Goal: Task Accomplishment & Management: Manage account settings

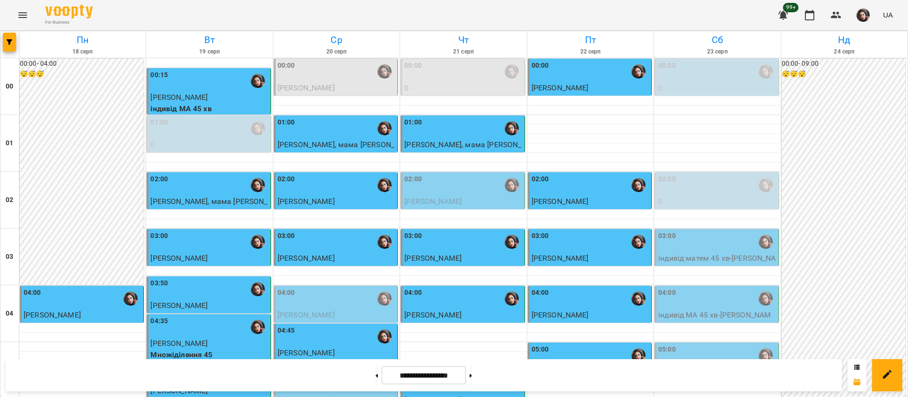
click at [448, 70] on div "00:00" at bounding box center [463, 72] width 118 height 22
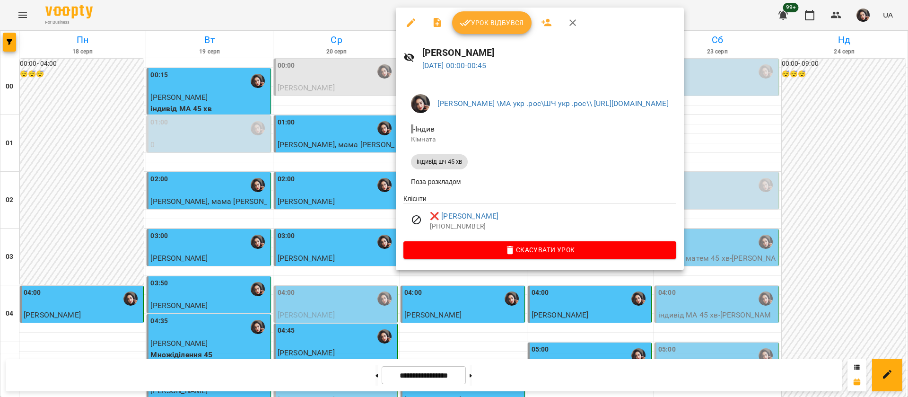
click at [317, 26] on div at bounding box center [454, 198] width 908 height 397
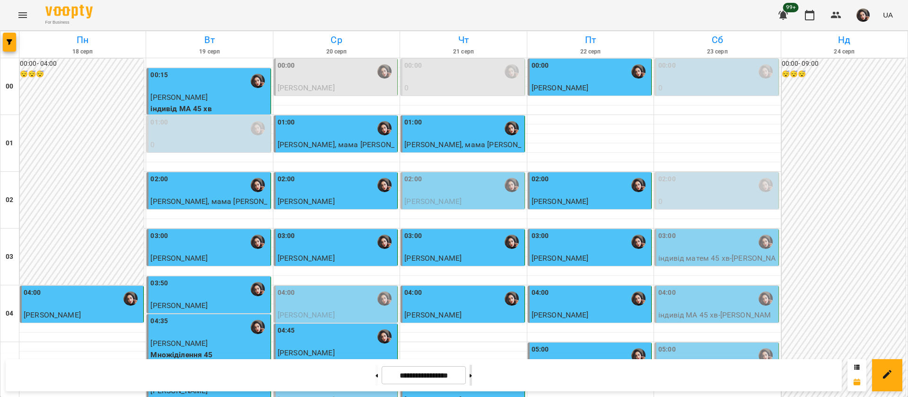
click at [472, 378] on button at bounding box center [470, 374] width 2 height 21
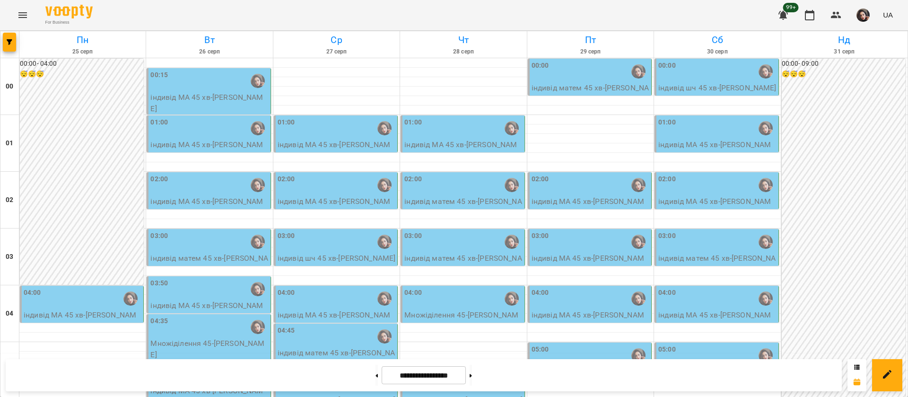
scroll to position [425, 0]
drag, startPoint x: 479, startPoint y: 230, endPoint x: 147, endPoint y: 424, distance: 384.5
drag, startPoint x: 147, startPoint y: 424, endPoint x: 478, endPoint y: 7, distance: 532.2
click at [478, 7] on div "For Business 99+ UA" at bounding box center [454, 15] width 908 height 30
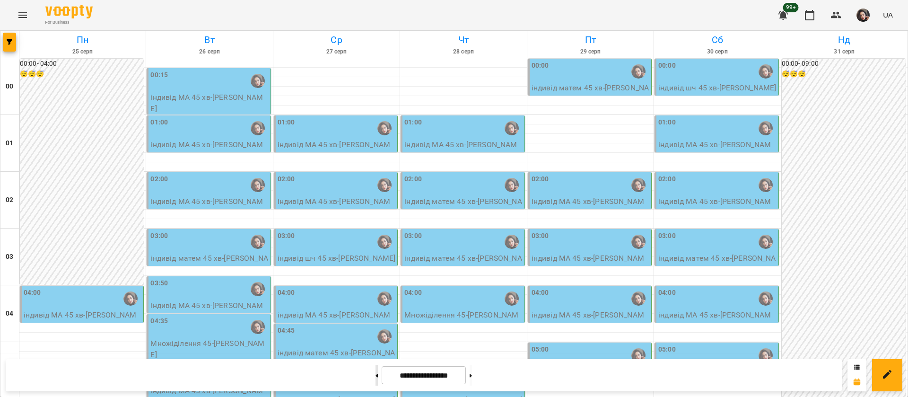
click at [375, 384] on button at bounding box center [376, 374] width 2 height 21
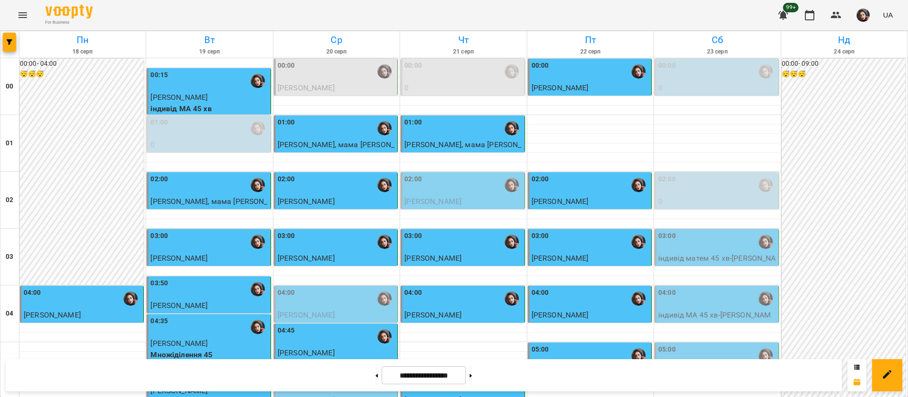
scroll to position [780, 0]
click at [472, 374] on button at bounding box center [470, 374] width 2 height 21
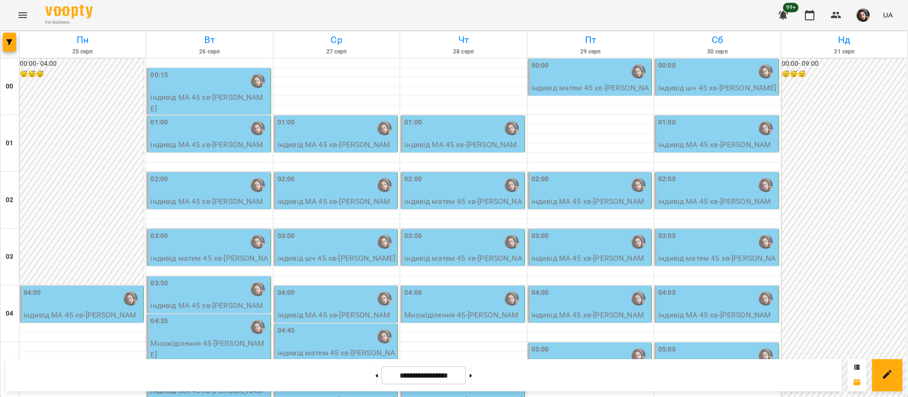
scroll to position [851, 0]
click at [375, 380] on button at bounding box center [376, 374] width 2 height 21
type input "**********"
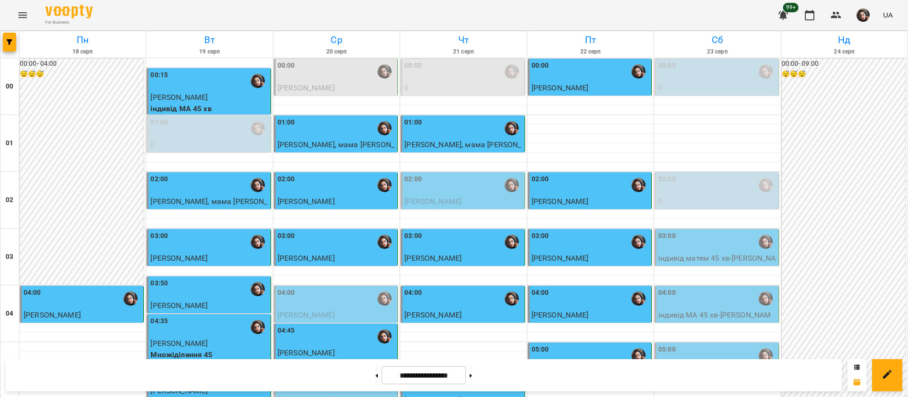
scroll to position [425, 0]
click at [472, 377] on button at bounding box center [470, 374] width 2 height 21
type input "**********"
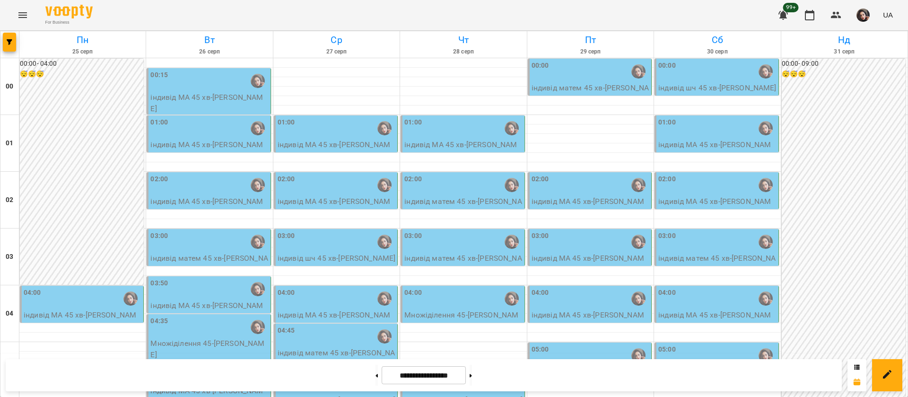
scroll to position [71, 0]
click at [94, 287] on div "04:00" at bounding box center [83, 298] width 118 height 22
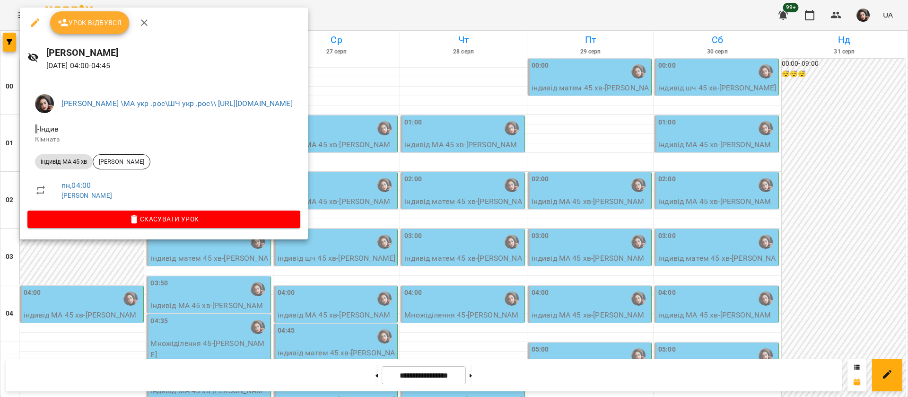
click at [67, 159] on span "індивід МА 45 хв" at bounding box center [64, 161] width 58 height 9
click at [106, 164] on span "[PERSON_NAME]" at bounding box center [121, 161] width 57 height 9
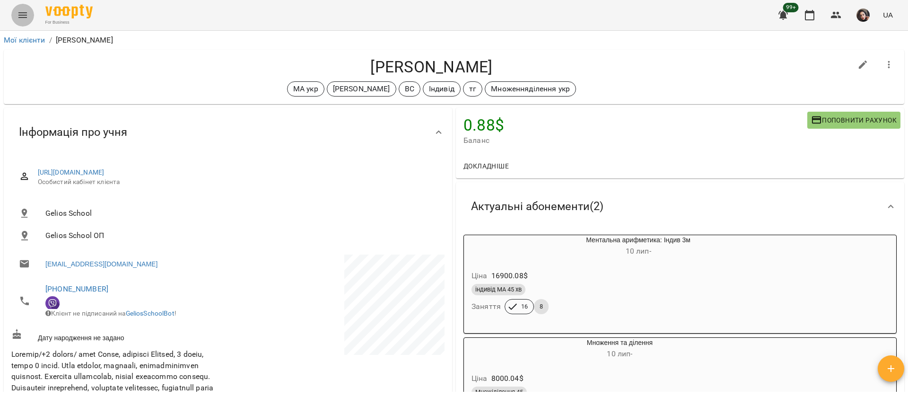
click at [29, 10] on button "Menu" at bounding box center [22, 15] width 23 height 23
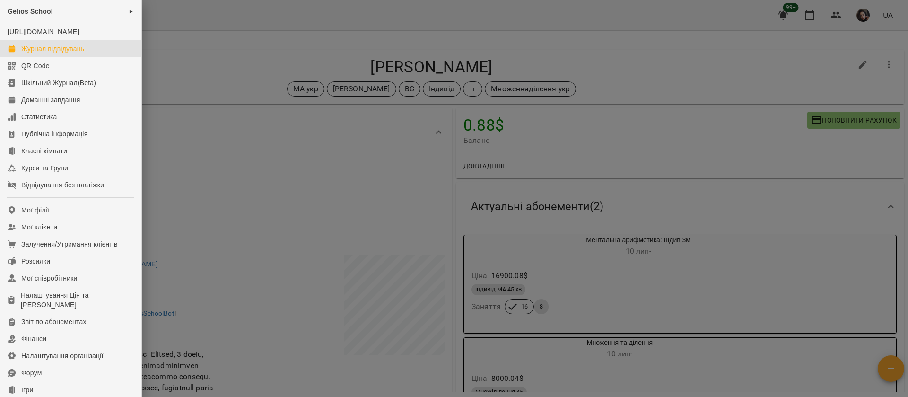
click at [45, 53] on div "Журнал відвідувань" at bounding box center [52, 48] width 63 height 9
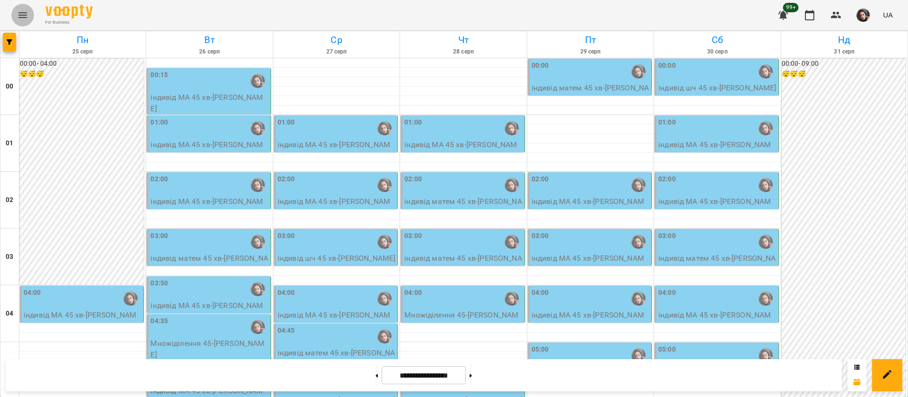
click at [20, 16] on icon "Menu" at bounding box center [22, 14] width 11 height 11
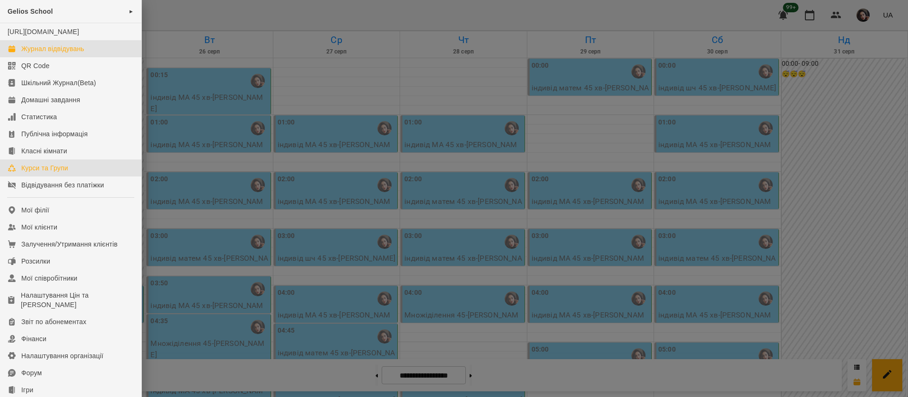
click at [87, 175] on link "Курси та Групи" at bounding box center [70, 167] width 141 height 17
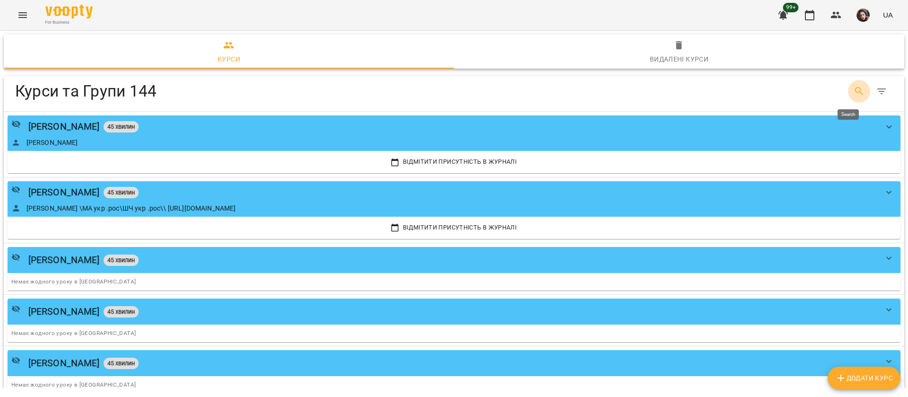
click at [853, 91] on icon "Search" at bounding box center [858, 91] width 11 height 11
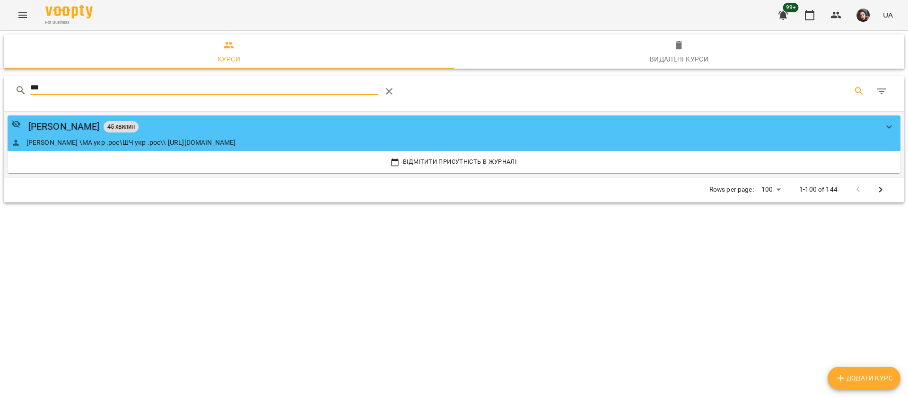
type input "***"
click at [387, 131] on div "Гусак Олена 45 хвилин" at bounding box center [444, 126] width 866 height 15
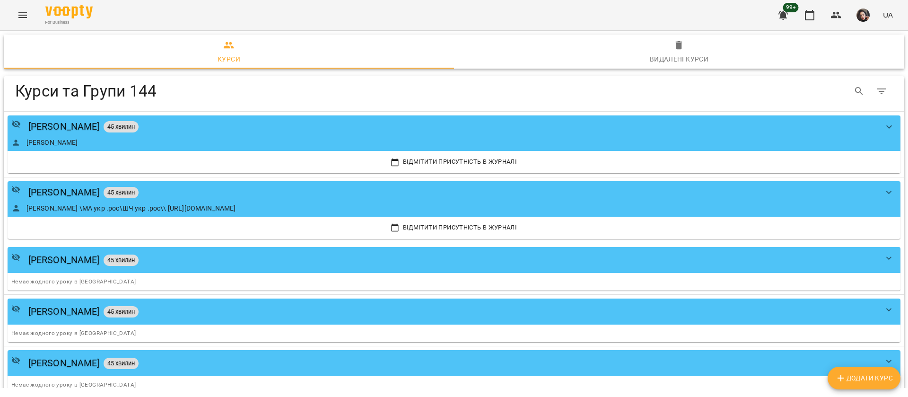
click at [24, 13] on icon "Menu" at bounding box center [22, 14] width 11 height 11
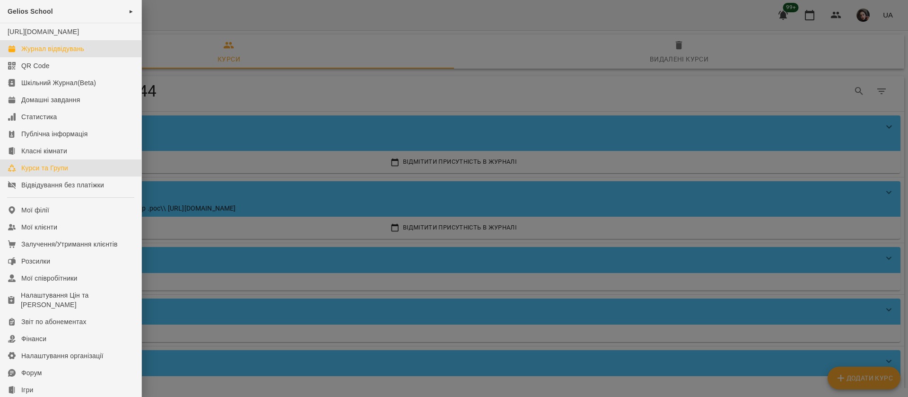
click at [54, 53] on div "Журнал відвідувань" at bounding box center [52, 48] width 63 height 9
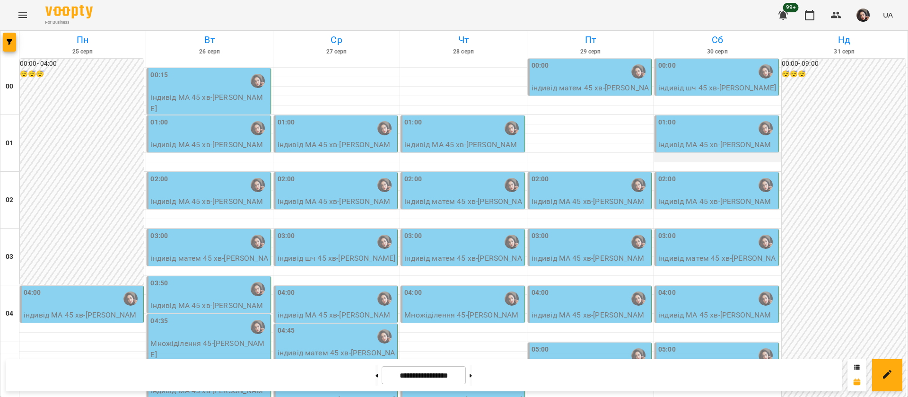
scroll to position [993, 0]
click at [375, 381] on button at bounding box center [376, 374] width 2 height 21
type input "**********"
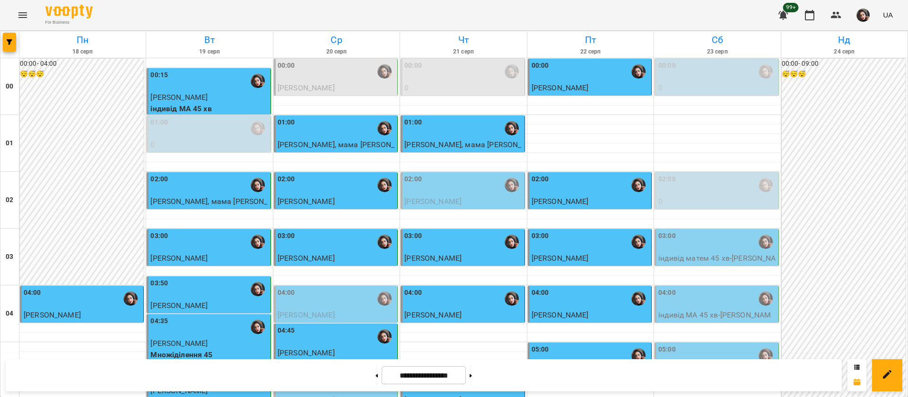
scroll to position [0, 0]
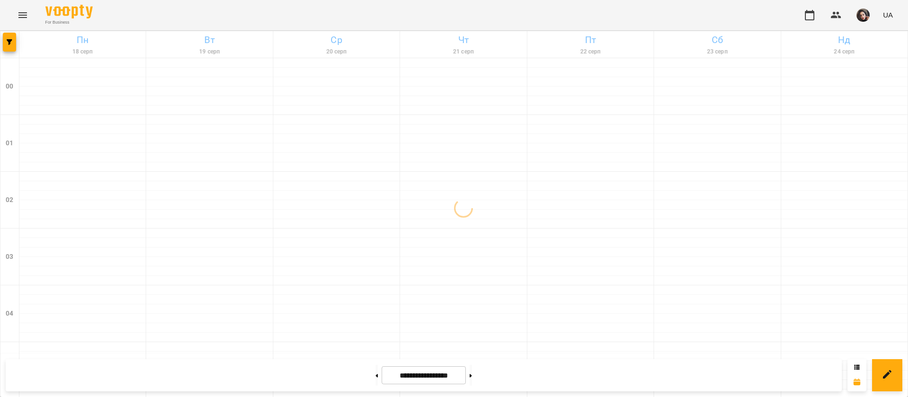
click at [20, 16] on icon "Menu" at bounding box center [22, 14] width 11 height 11
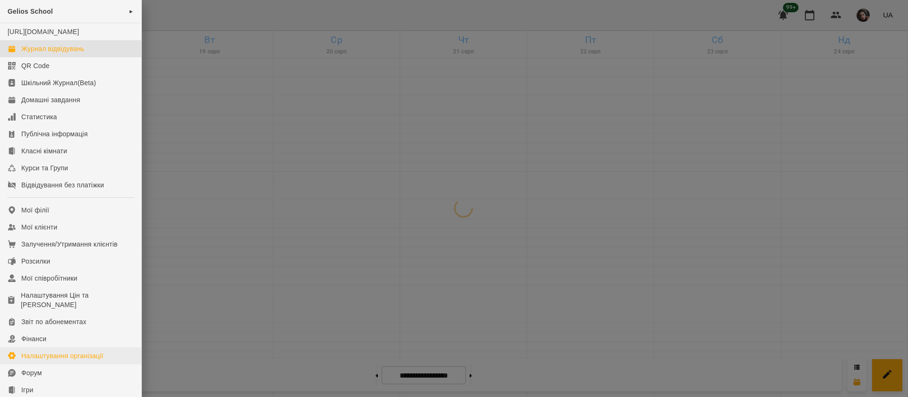
scroll to position [108, 0]
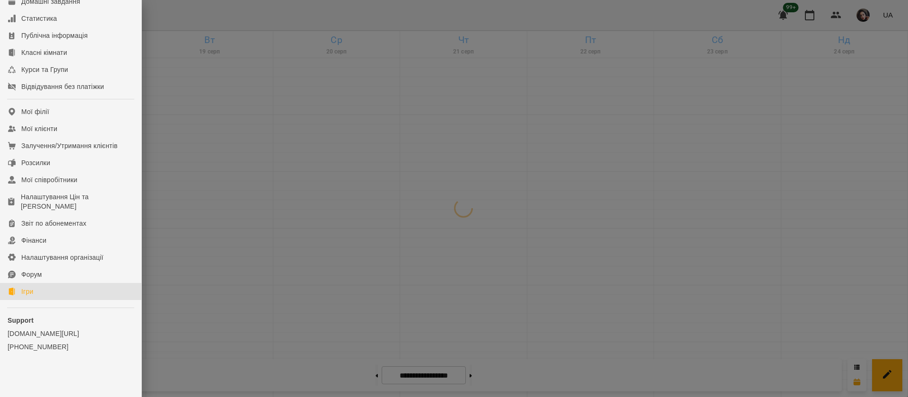
click at [39, 288] on link "Ігри" at bounding box center [70, 291] width 141 height 17
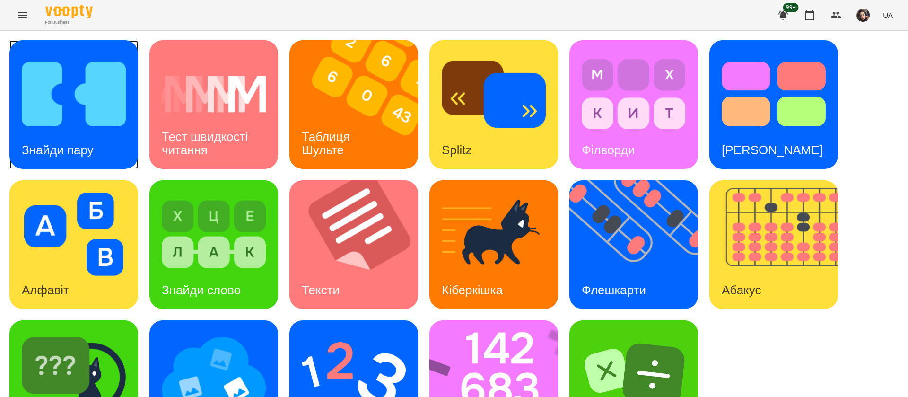
click at [91, 107] on img at bounding box center [74, 93] width 104 height 83
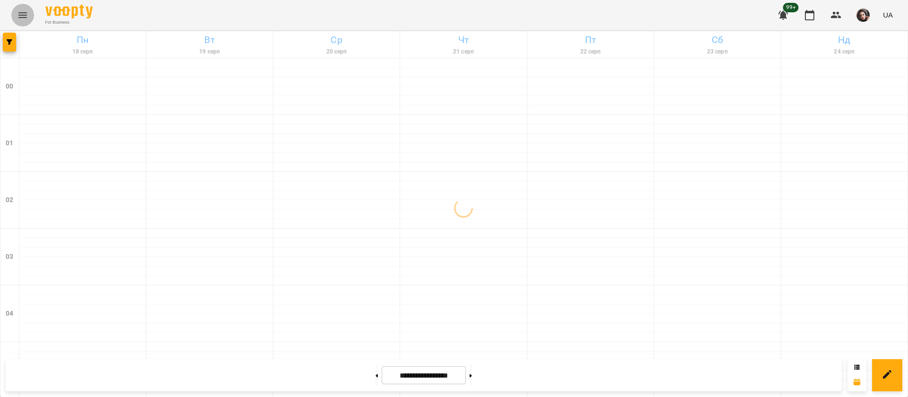
click at [23, 14] on icon "Menu" at bounding box center [22, 14] width 11 height 11
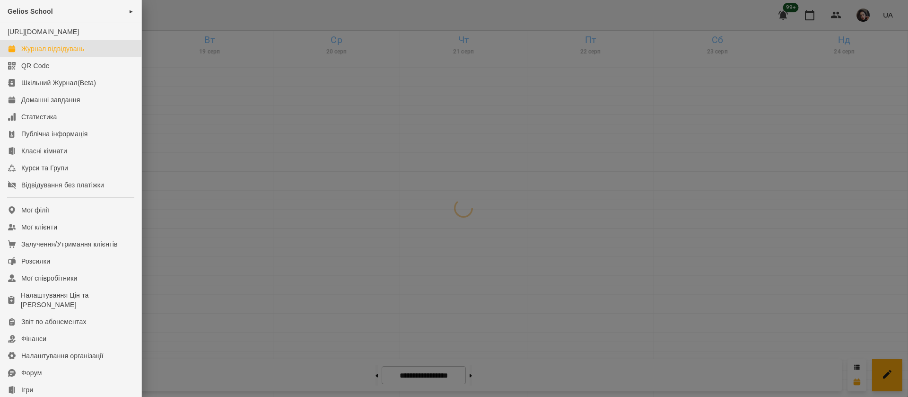
click at [36, 287] on div at bounding box center [454, 198] width 908 height 397
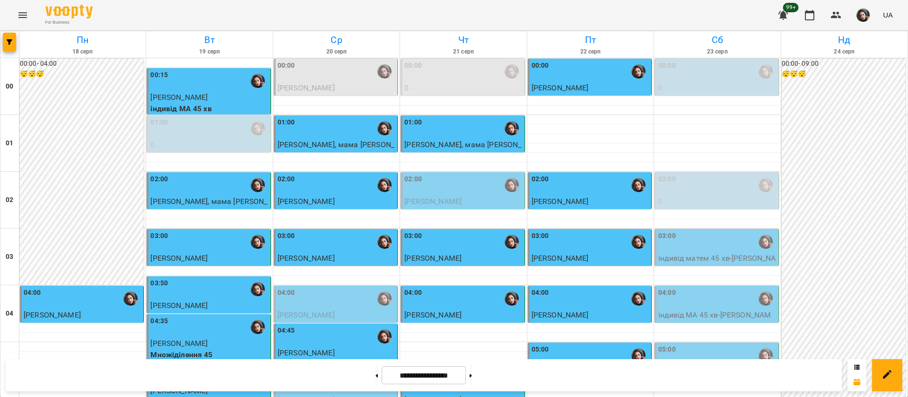
click at [12, 17] on button "Menu" at bounding box center [22, 15] width 23 height 23
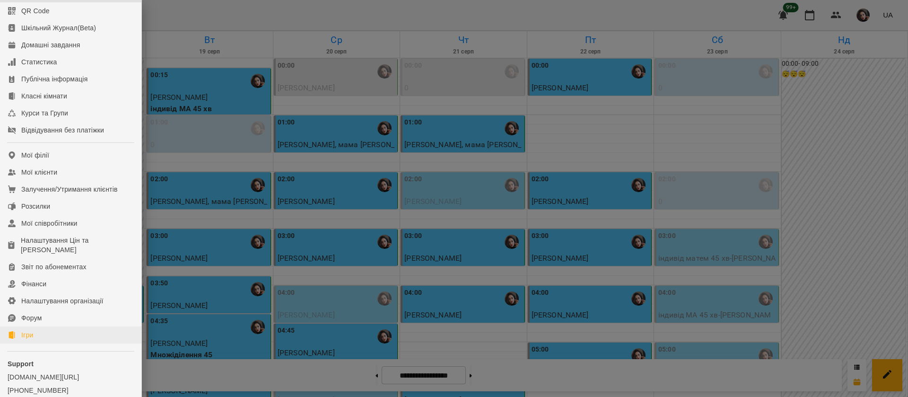
scroll to position [108, 0]
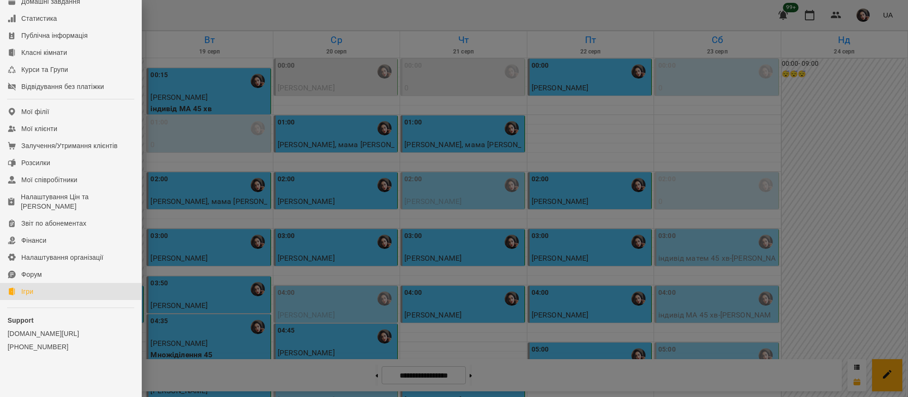
click at [46, 294] on link "Ігри" at bounding box center [70, 291] width 141 height 17
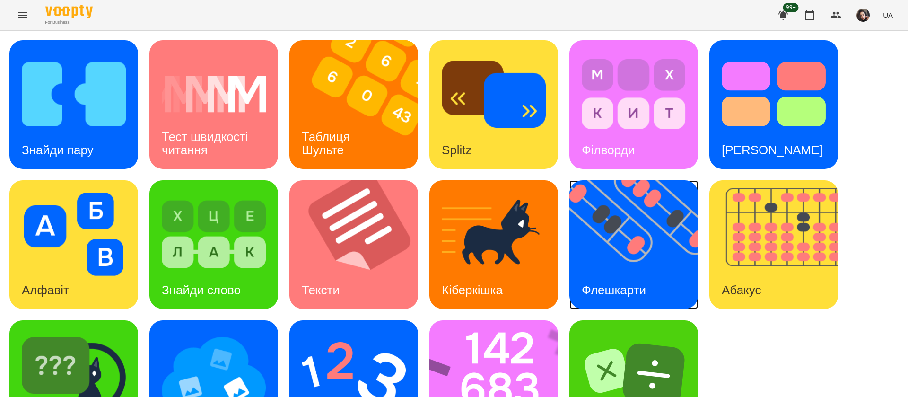
click at [617, 236] on img at bounding box center [639, 244] width 140 height 129
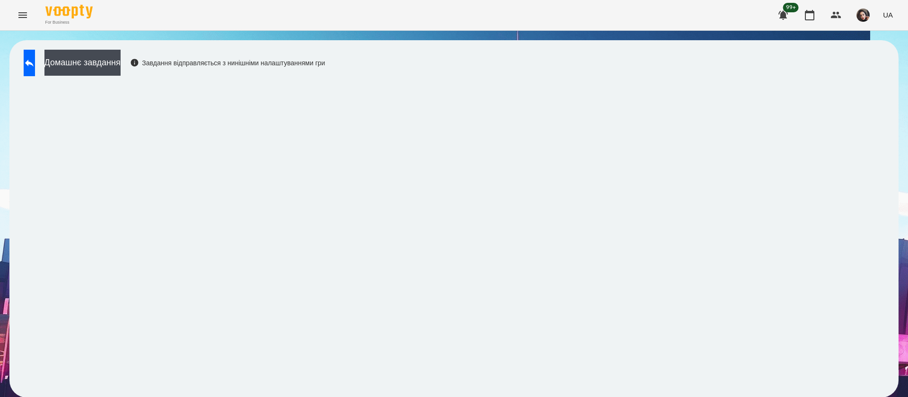
click at [892, 15] on span "UA" at bounding box center [887, 15] width 10 height 10
click at [885, 79] on div "Русский" at bounding box center [870, 70] width 48 height 17
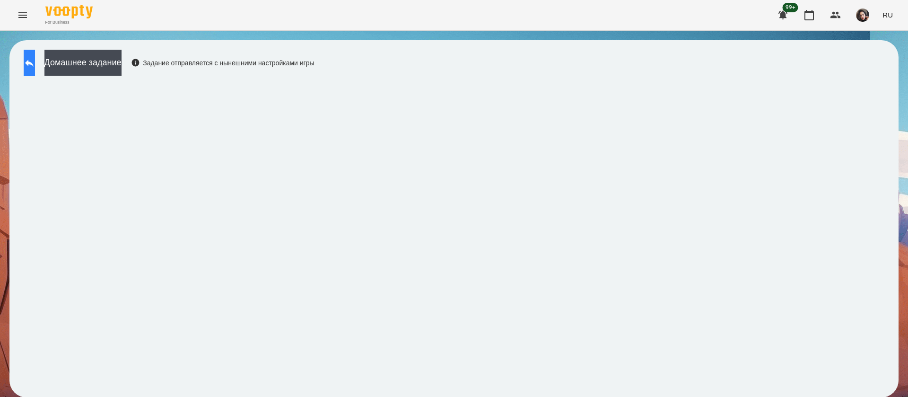
click at [35, 70] on button at bounding box center [29, 63] width 11 height 26
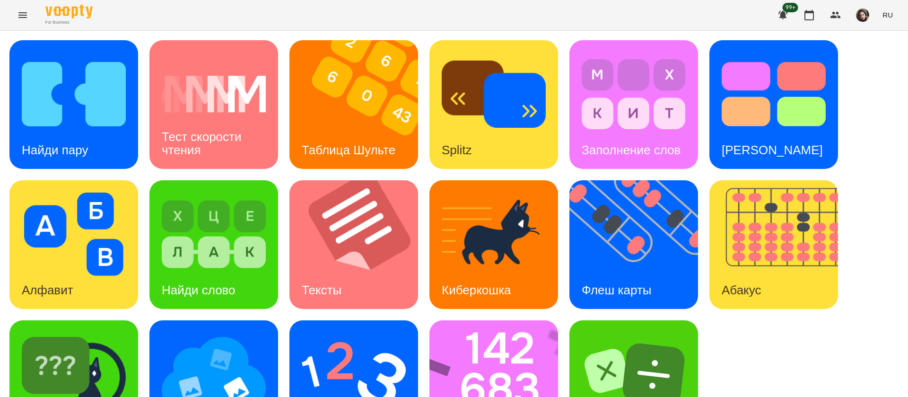
scroll to position [61, 0]
click at [498, 320] on img at bounding box center [499, 384] width 141 height 129
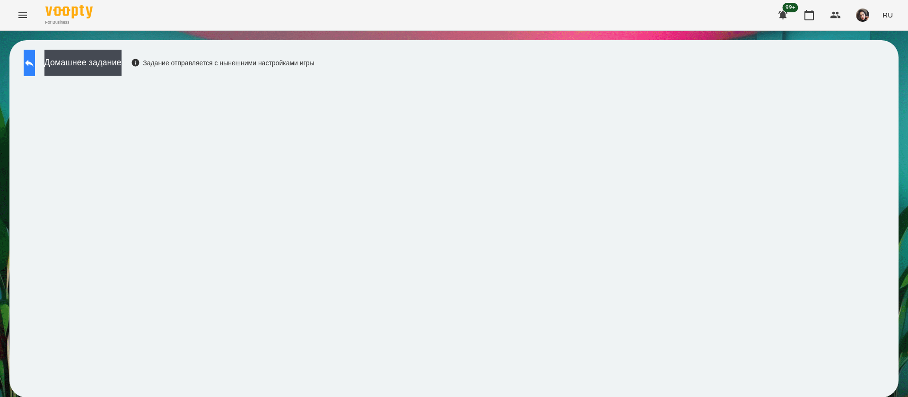
click at [35, 66] on icon at bounding box center [29, 62] width 11 height 11
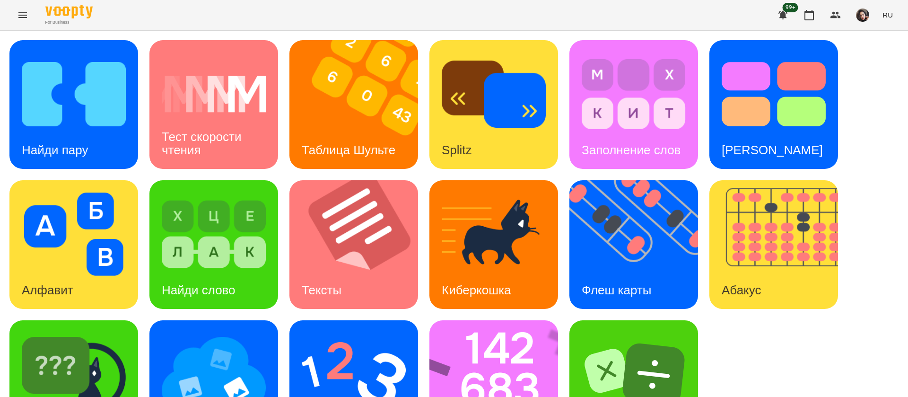
scroll to position [61, 0]
click at [326, 332] on img at bounding box center [354, 373] width 104 height 83
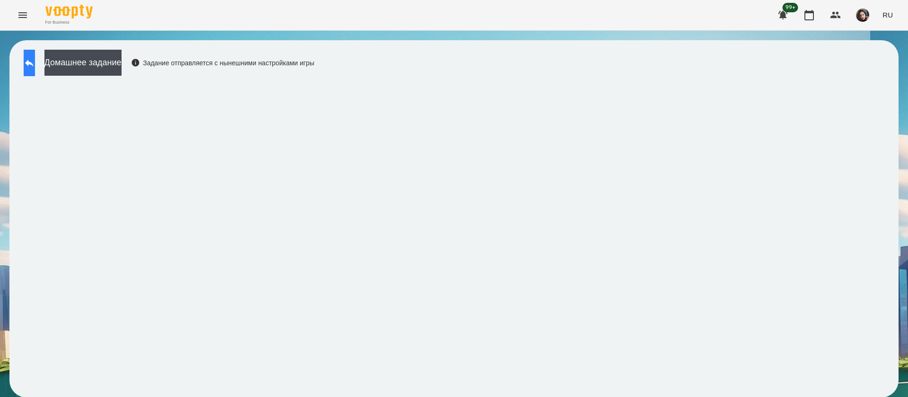
click at [35, 65] on icon at bounding box center [29, 62] width 11 height 11
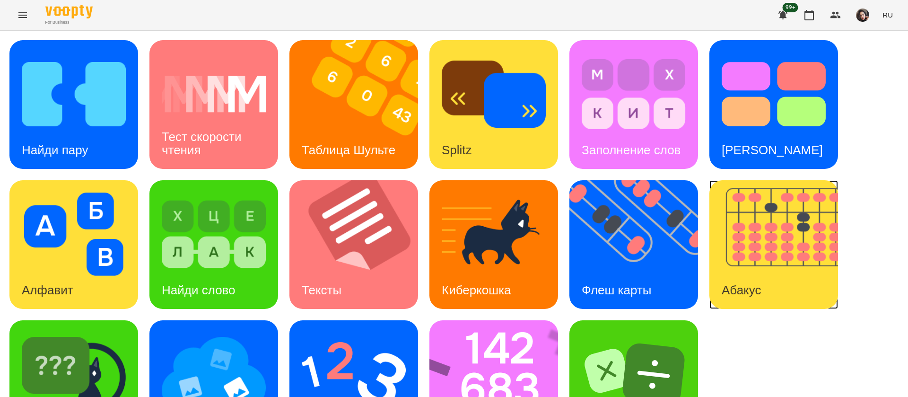
click at [769, 269] on img at bounding box center [779, 244] width 140 height 129
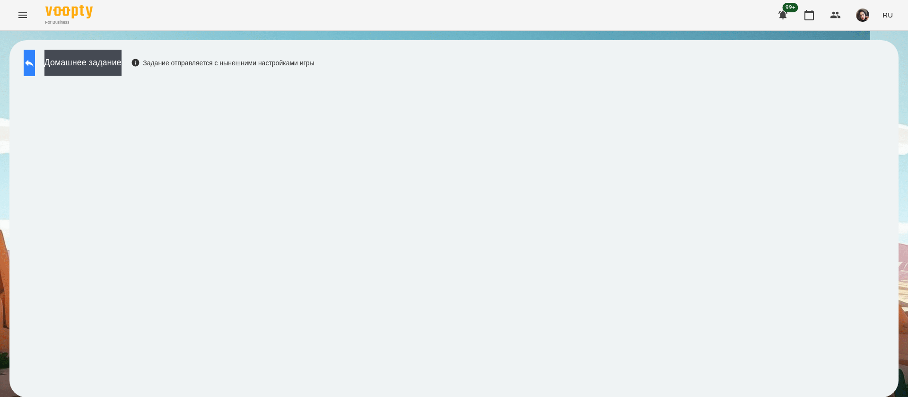
click at [35, 65] on icon at bounding box center [29, 62] width 11 height 11
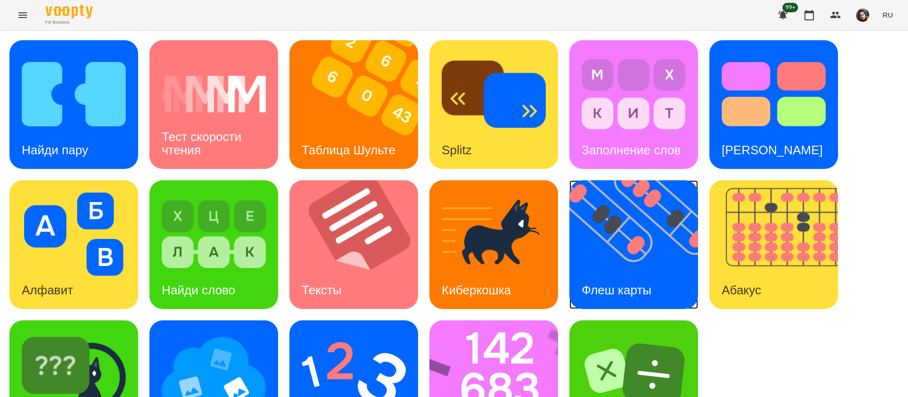
click at [622, 284] on h3 "Флеш карты" at bounding box center [616, 290] width 70 height 14
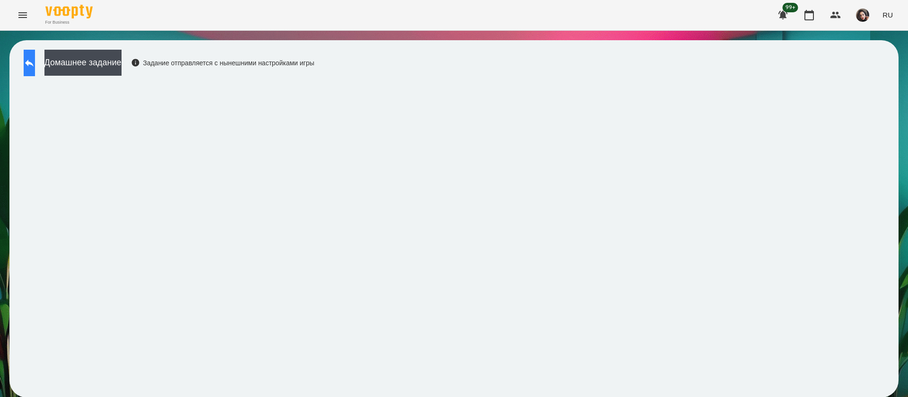
click at [35, 55] on button at bounding box center [29, 63] width 11 height 26
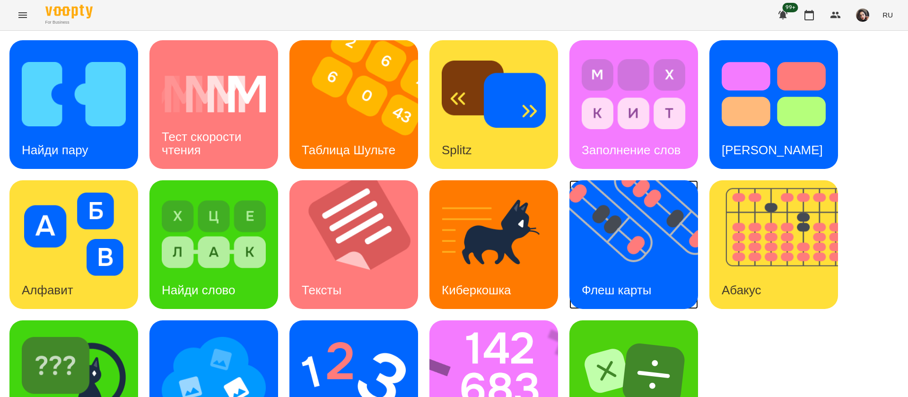
click at [632, 231] on img at bounding box center [639, 244] width 140 height 129
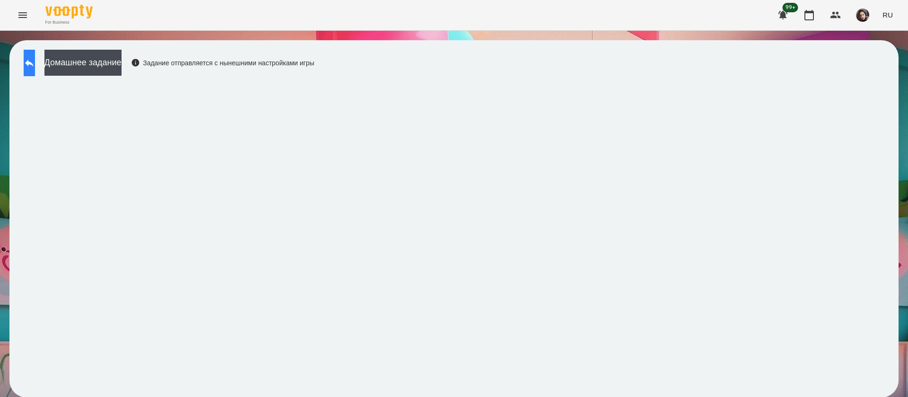
click at [35, 60] on icon at bounding box center [29, 62] width 11 height 11
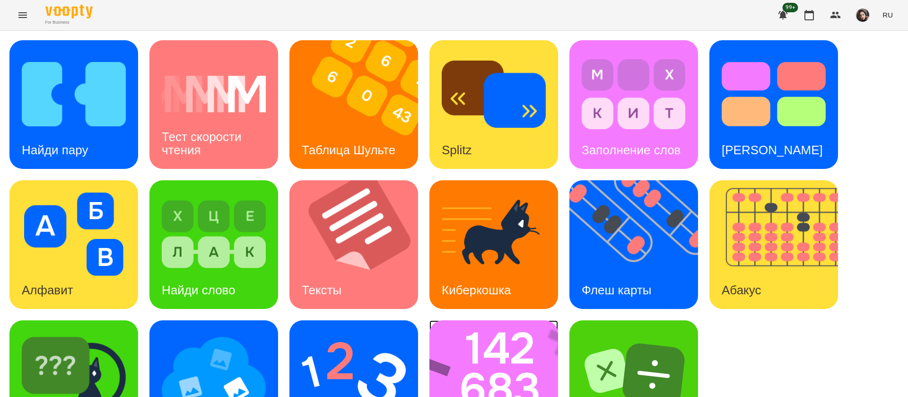
click at [459, 368] on img at bounding box center [499, 384] width 141 height 129
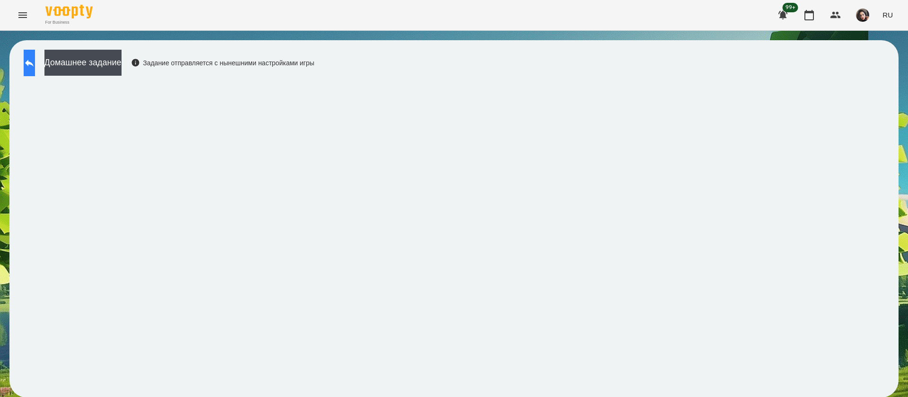
click at [34, 61] on icon at bounding box center [29, 63] width 9 height 7
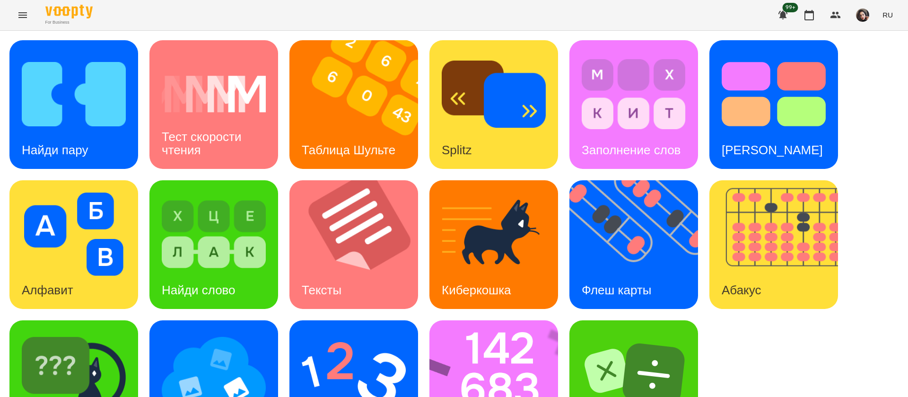
scroll to position [61, 0]
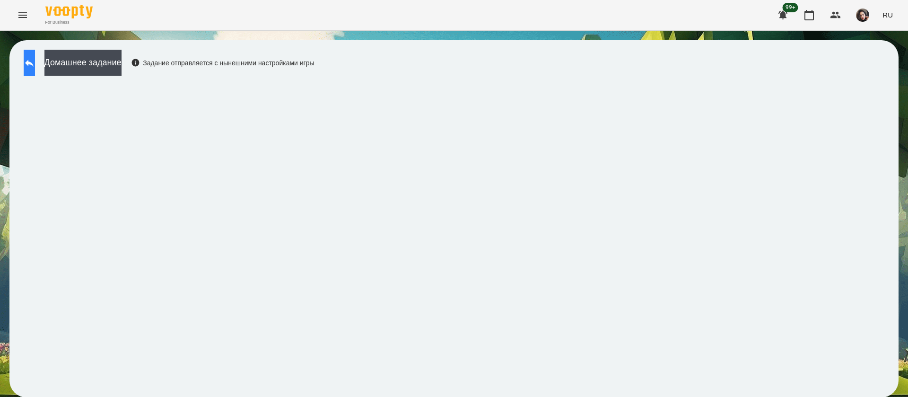
click at [35, 62] on icon at bounding box center [29, 62] width 11 height 11
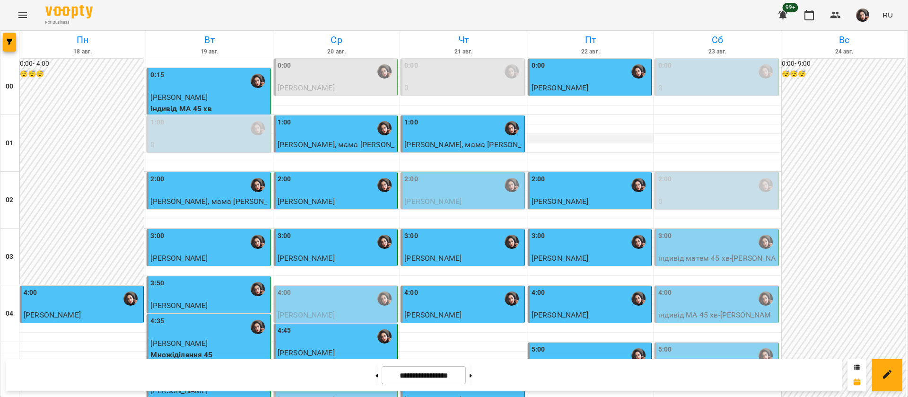
scroll to position [638, 0]
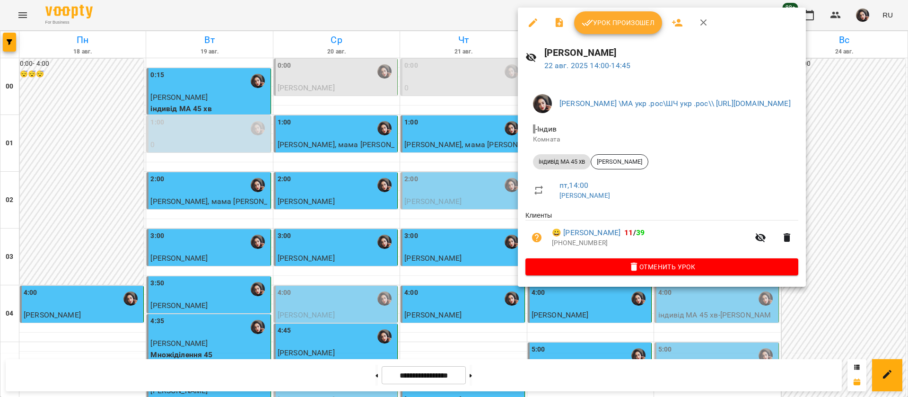
click at [611, 30] on button "Урок произошел" at bounding box center [618, 22] width 88 height 23
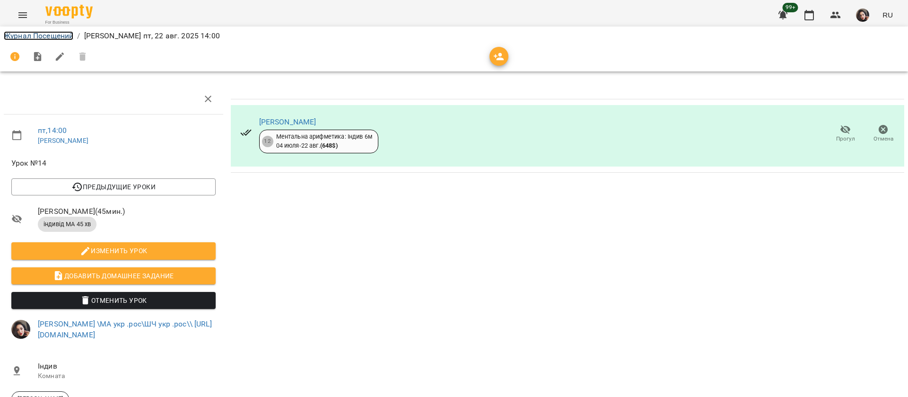
click at [56, 37] on link "Журнал Посещений" at bounding box center [38, 35] width 69 height 9
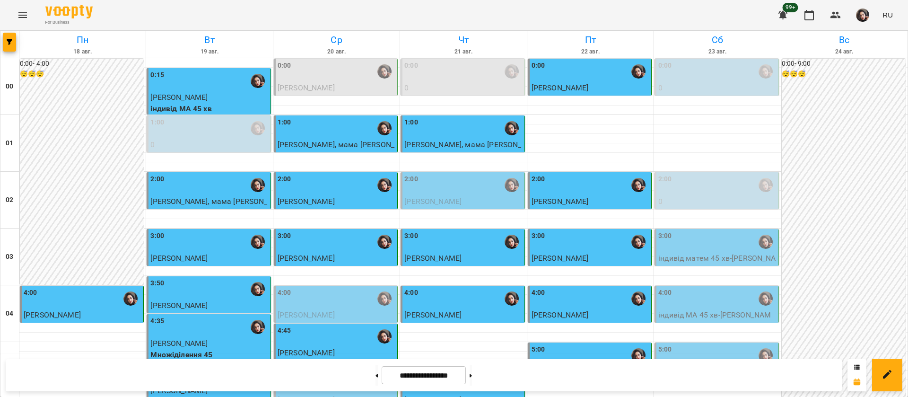
scroll to position [73, 0]
click at [523, 11] on div "For Business 99+ RU" at bounding box center [454, 15] width 908 height 30
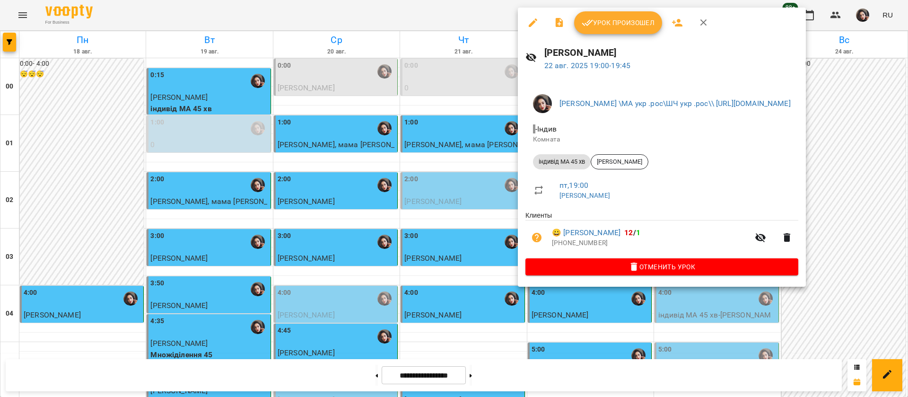
click at [449, 17] on div at bounding box center [454, 198] width 908 height 397
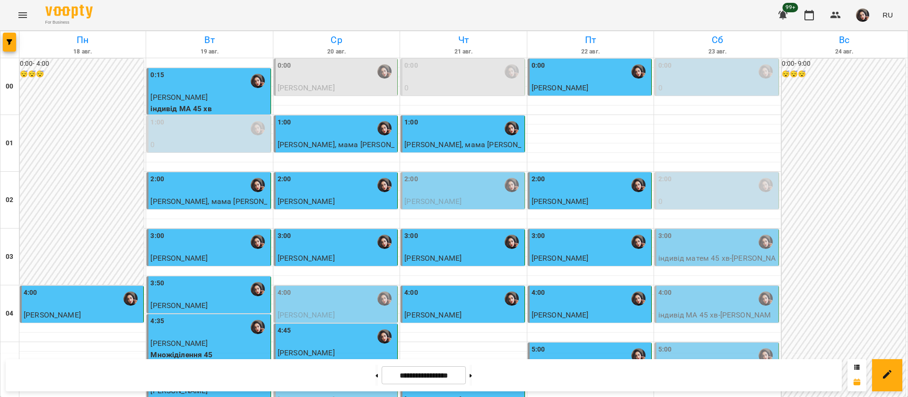
scroll to position [1065, 0]
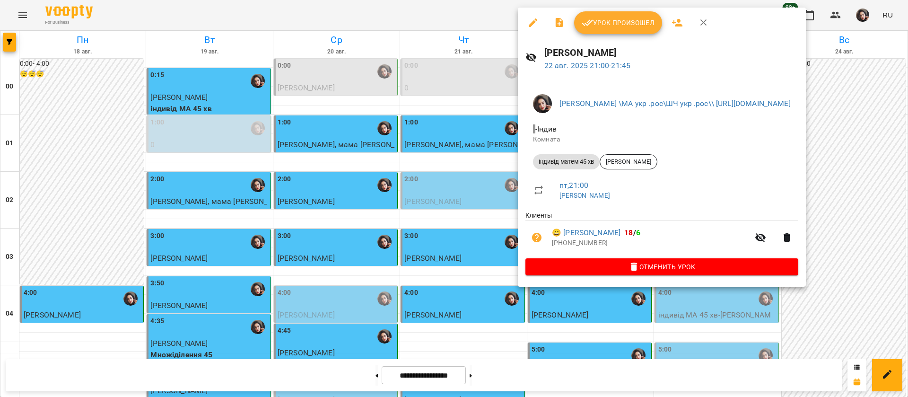
click at [468, 8] on div at bounding box center [454, 198] width 908 height 397
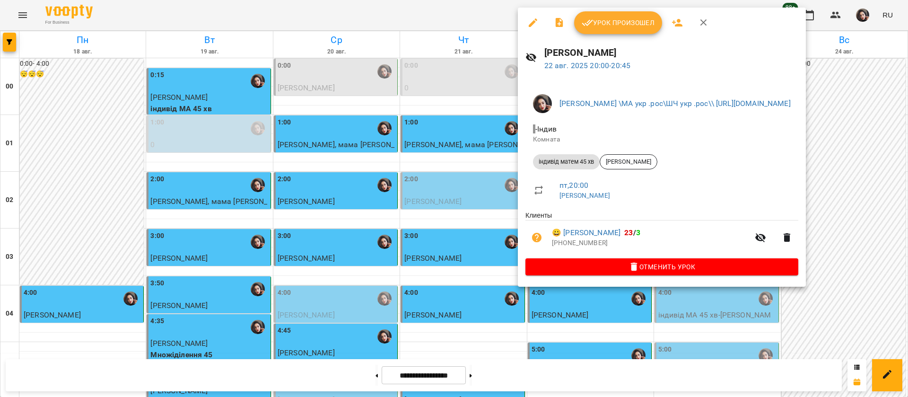
click at [469, 16] on div at bounding box center [454, 198] width 908 height 397
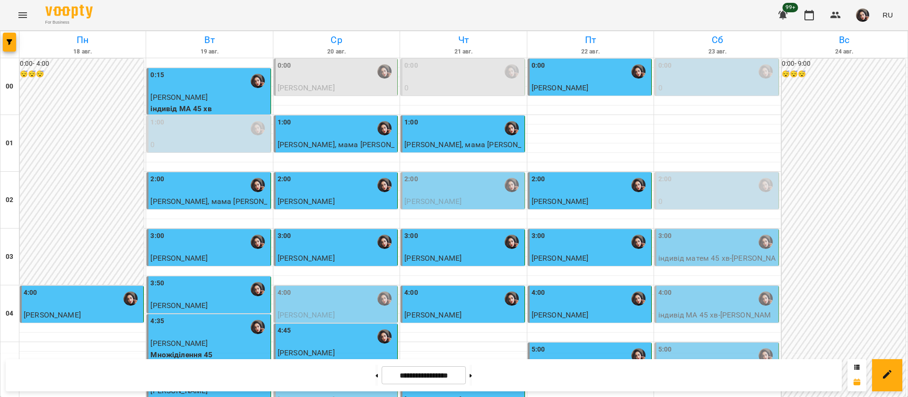
scroll to position [994, 0]
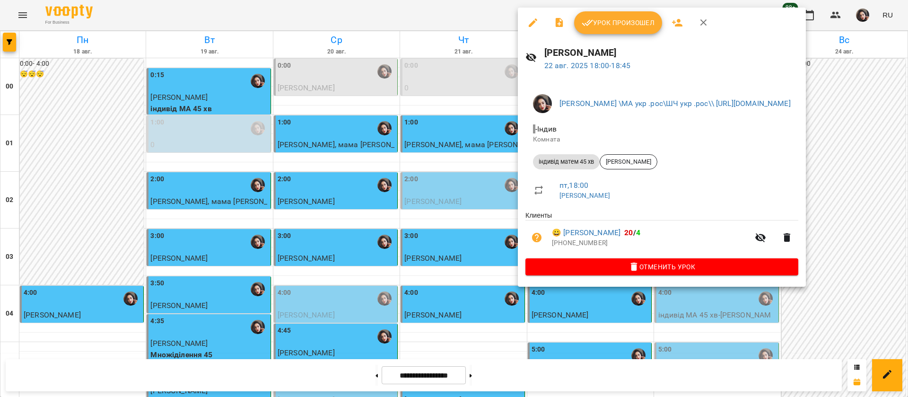
click at [472, 16] on div at bounding box center [454, 198] width 908 height 397
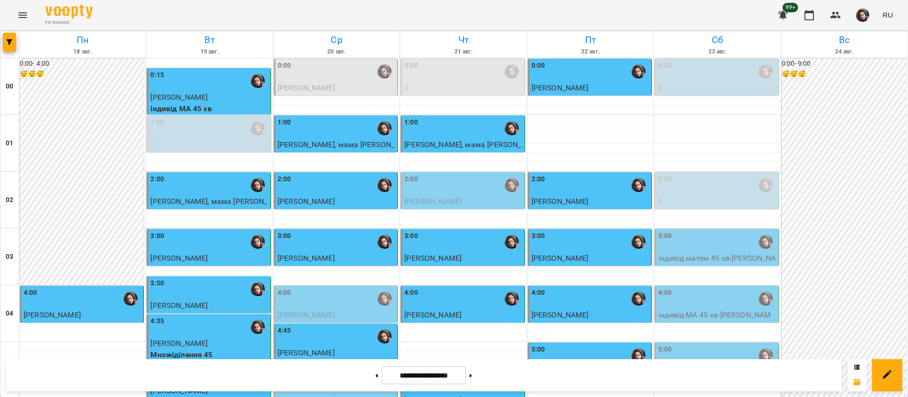
scroll to position [924, 0]
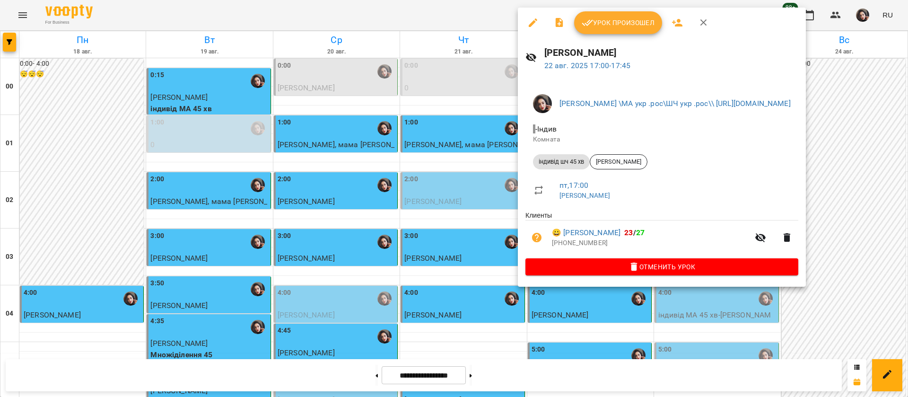
click at [426, 15] on div at bounding box center [454, 198] width 908 height 397
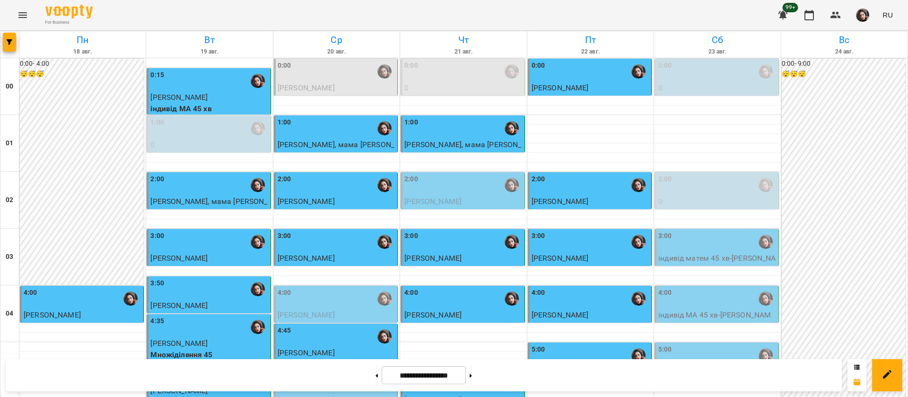
scroll to position [1065, 0]
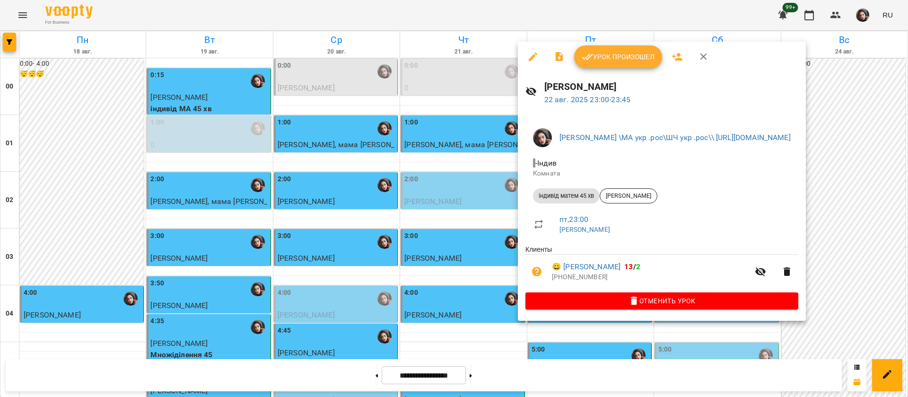
click at [437, 9] on div at bounding box center [454, 198] width 908 height 397
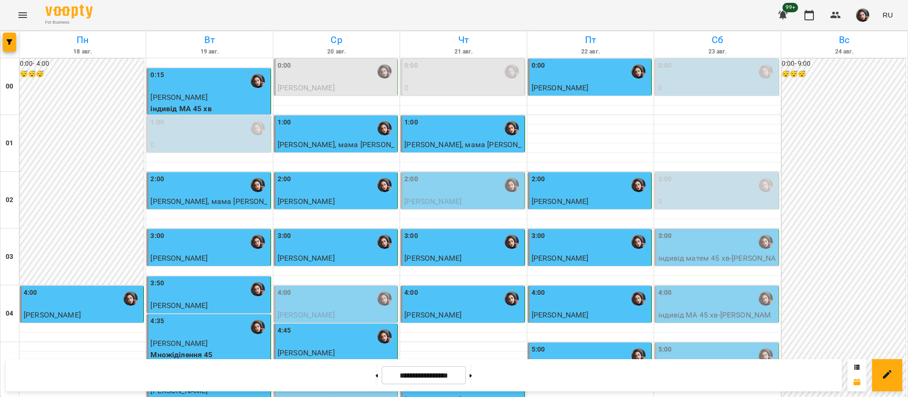
scroll to position [2, 0]
click at [576, 77] on div "0:00" at bounding box center [590, 72] width 118 height 22
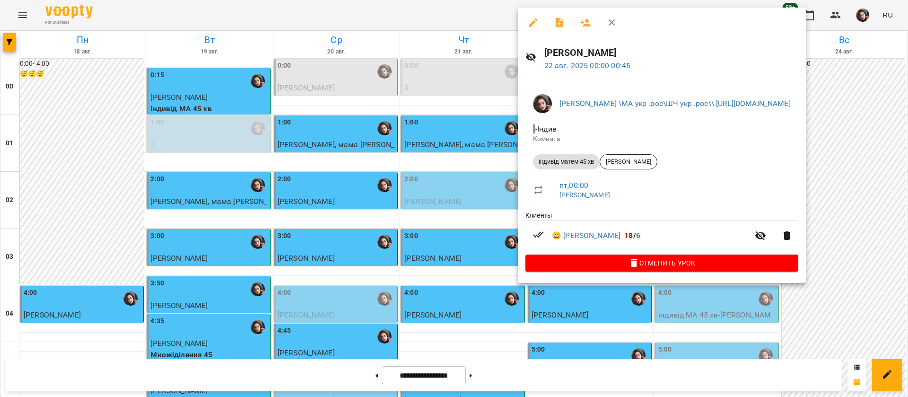
click at [426, 10] on div at bounding box center [454, 198] width 908 height 397
